Goal: Task Accomplishment & Management: Manage account settings

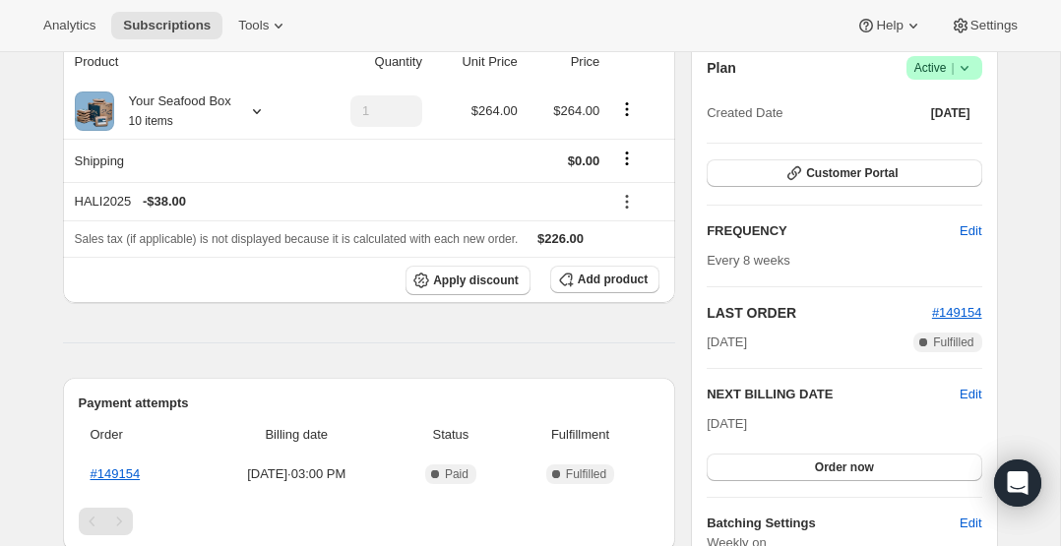
scroll to position [173, 0]
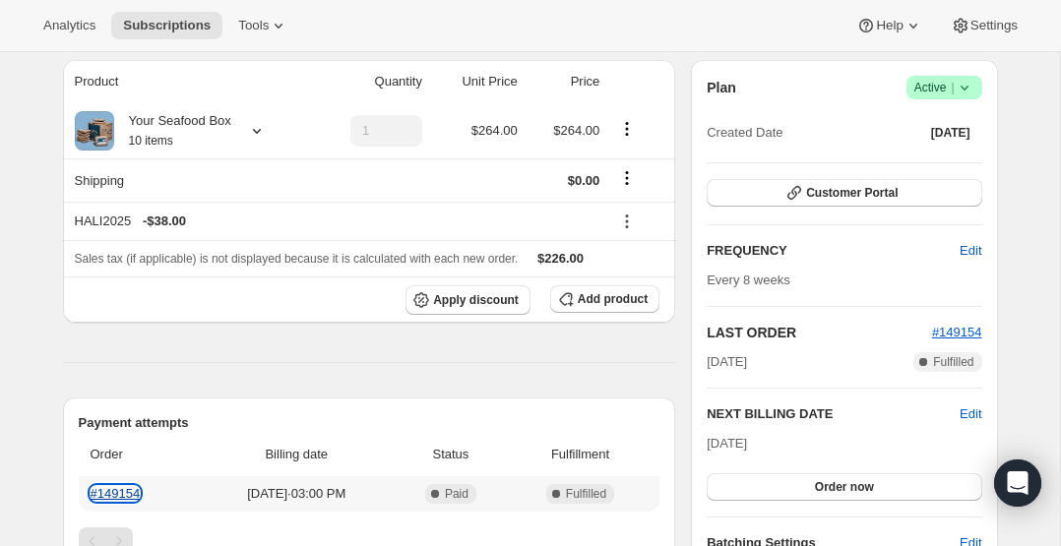
click at [108, 490] on link "#149154" at bounding box center [116, 493] width 50 height 15
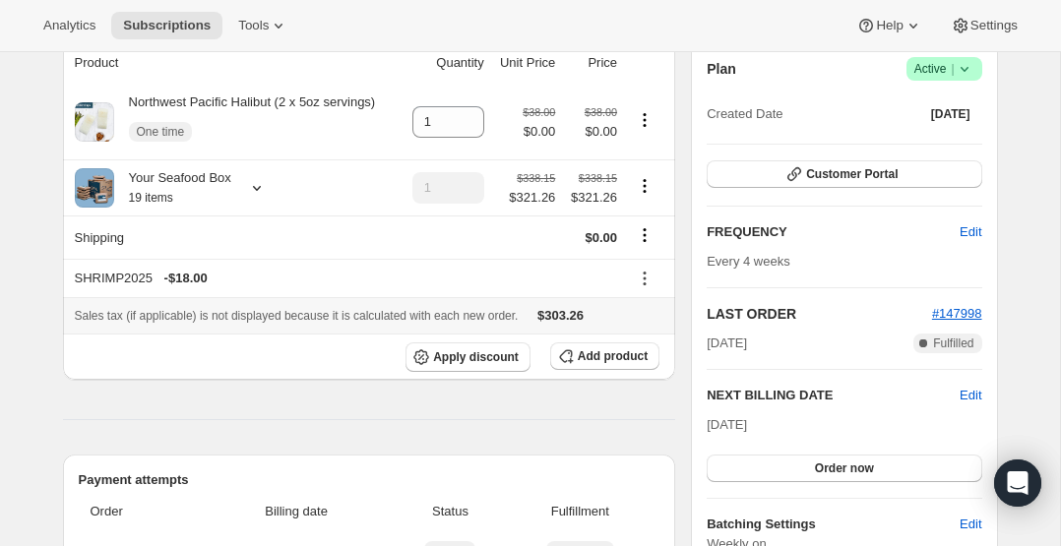
scroll to position [193, 0]
click at [969, 393] on span "Edit" at bounding box center [971, 395] width 22 height 20
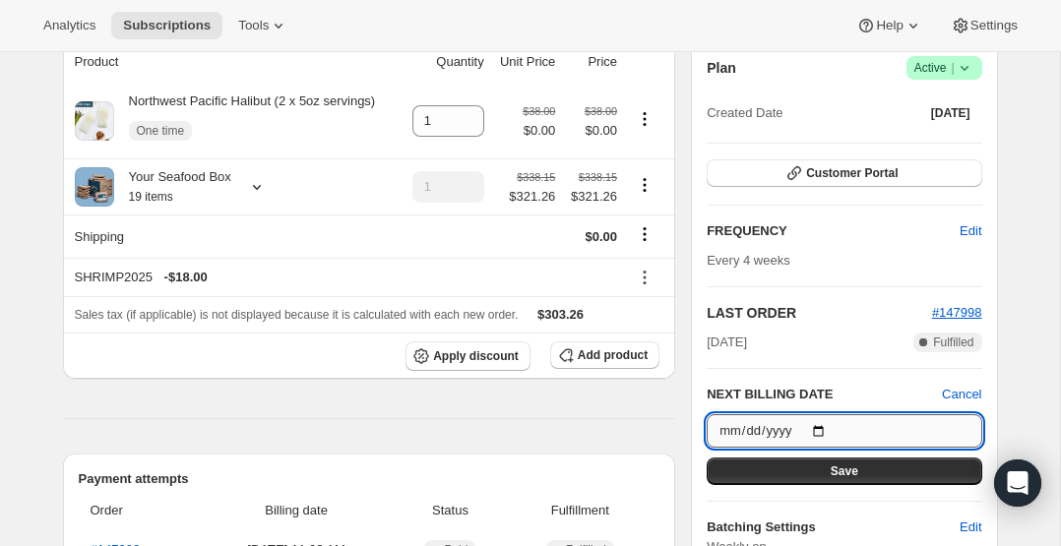
click at [824, 428] on input "[DATE]" at bounding box center [844, 430] width 275 height 33
type input "[DATE]"
click at [795, 465] on button "Save" at bounding box center [844, 472] width 275 height 28
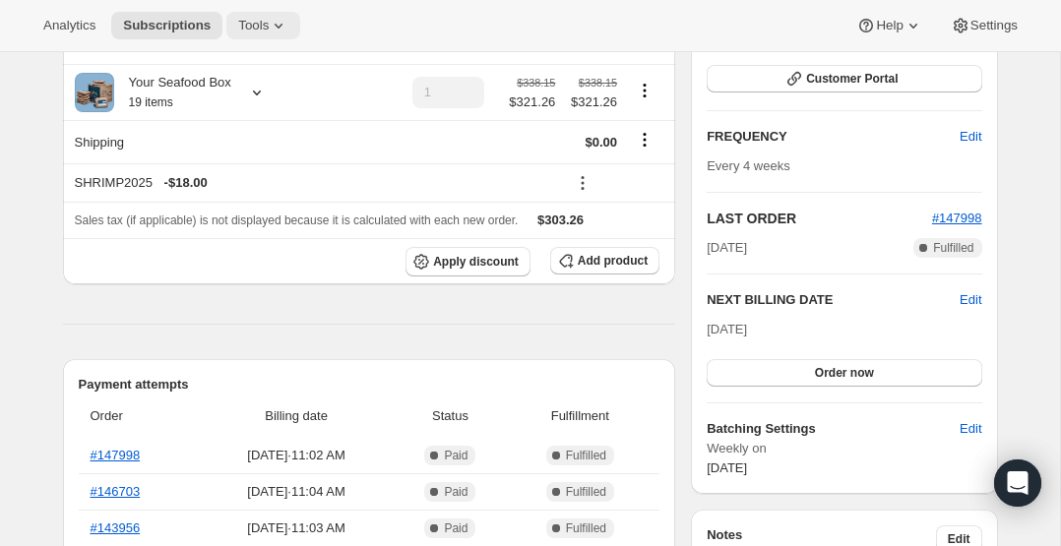
scroll to position [334, 0]
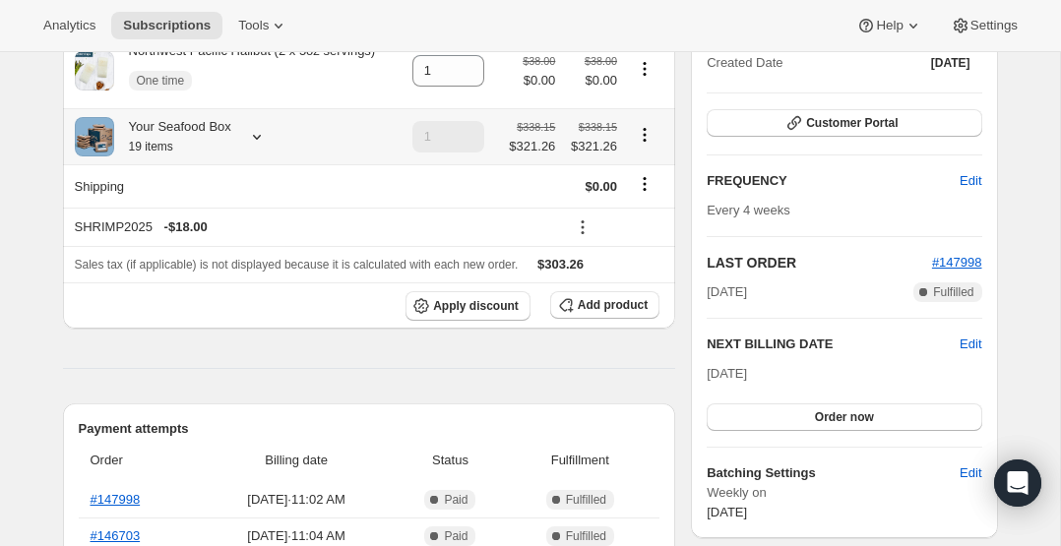
click at [259, 137] on icon at bounding box center [257, 137] width 8 height 5
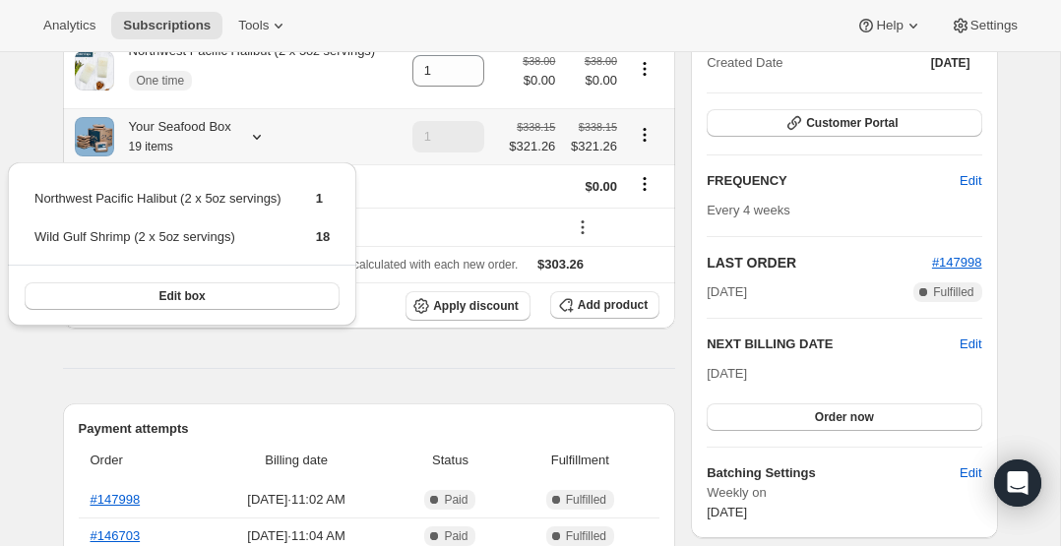
click at [371, 136] on div "Your Seafood Box 19 items" at bounding box center [235, 136] width 321 height 39
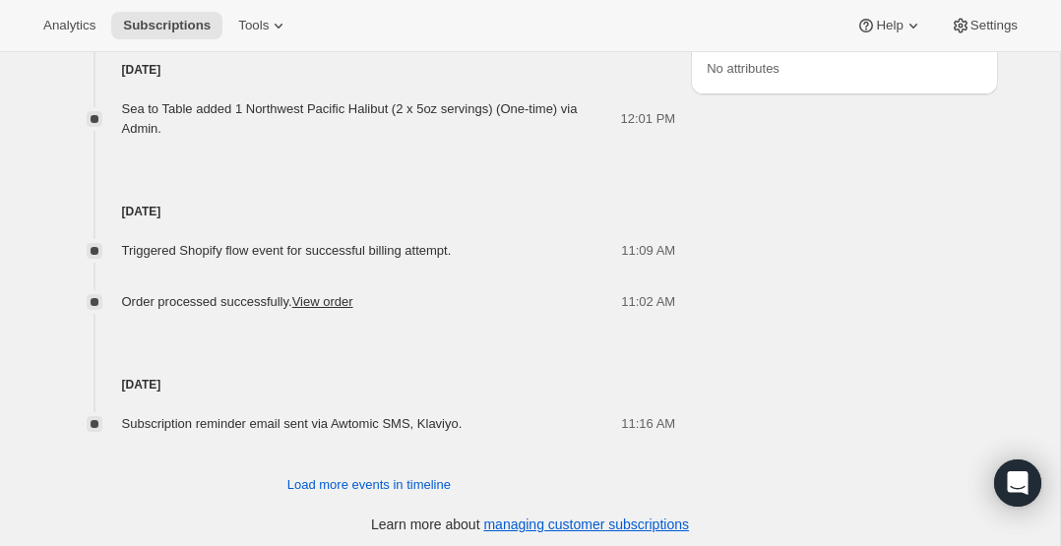
scroll to position [1367, 0]
